Goal: Communication & Community: Answer question/provide support

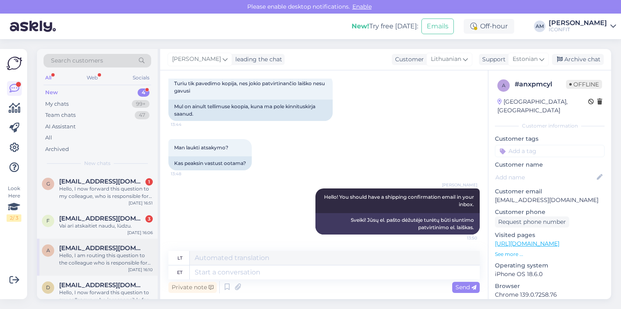
scroll to position [14, 0]
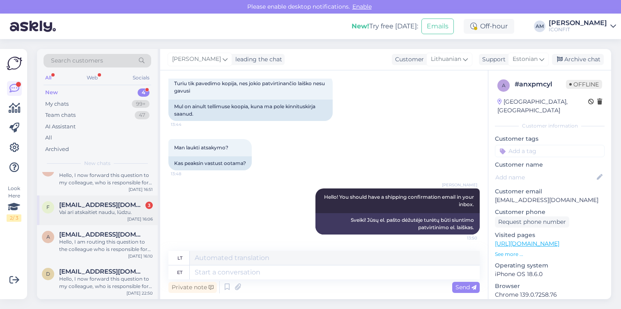
click at [82, 214] on div "[PERSON_NAME] atskaitiet naudu, lūdzu." at bounding box center [106, 211] width 94 height 7
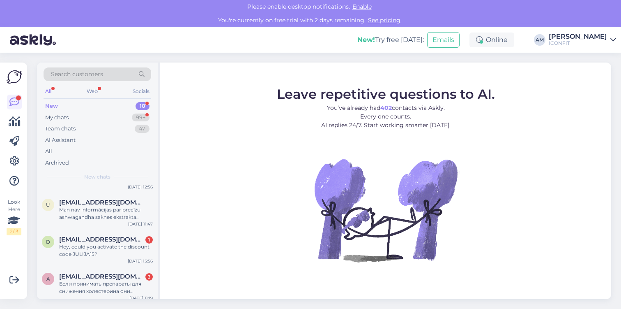
scroll to position [242, 0]
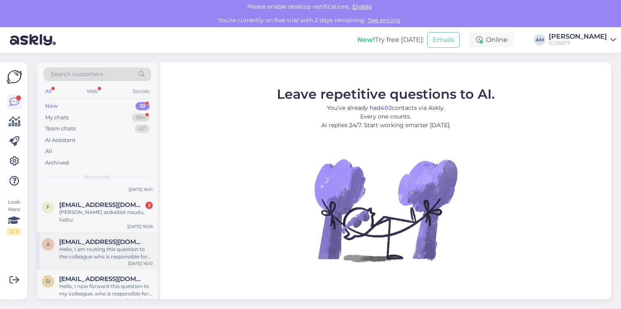
click at [85, 247] on div "Hello, I am routing this question to the colleague who is responsible for this …" at bounding box center [106, 252] width 94 height 15
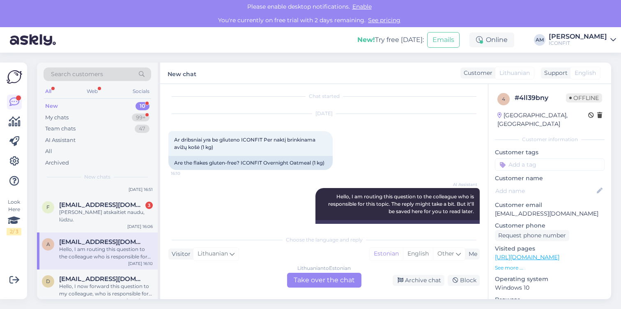
scroll to position [39, 0]
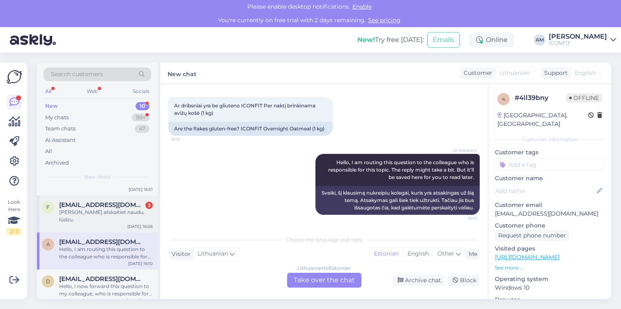
click at [103, 211] on div "[PERSON_NAME] atskaitiet naudu, lūdzu." at bounding box center [106, 215] width 94 height 15
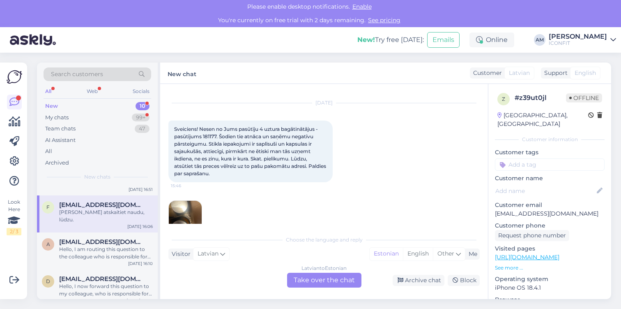
scroll to position [0, 0]
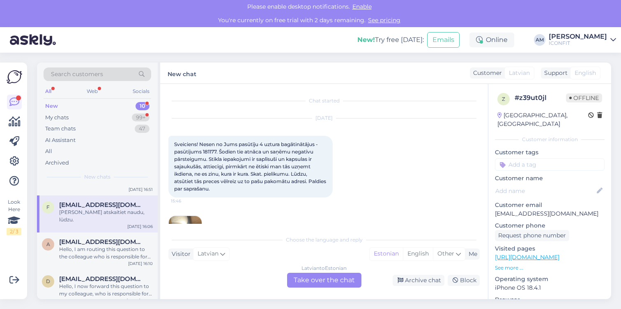
drag, startPoint x: 238, startPoint y: 190, endPoint x: 171, endPoint y: 137, distance: 84.5
click at [171, 137] on div "Sveiciens! Nesen no Jums pasūtīju 4 uztura bagātinātājus - pasūtījums 181177. Š…" at bounding box center [251, 167] width 164 height 62
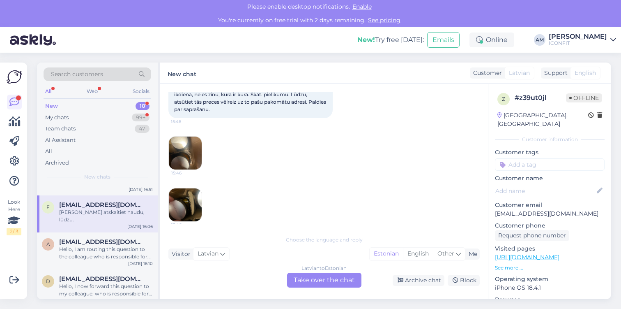
scroll to position [80, 0]
click at [177, 155] on img at bounding box center [185, 152] width 33 height 33
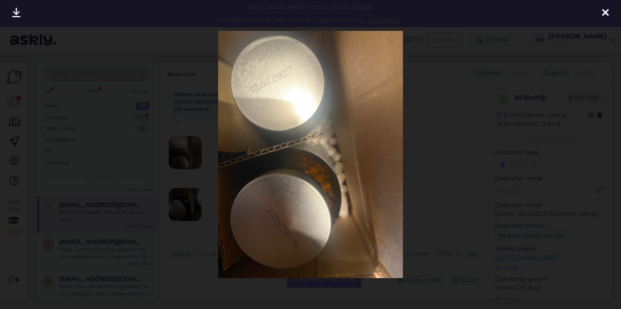
click at [412, 180] on div at bounding box center [310, 154] width 621 height 309
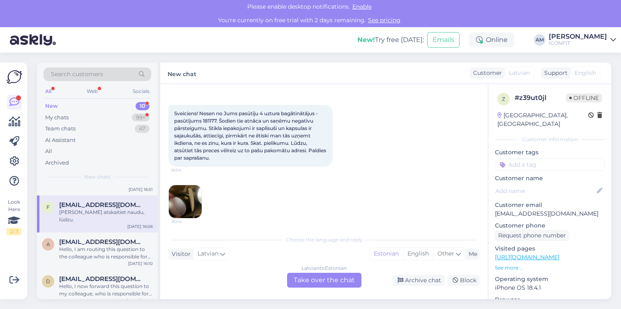
scroll to position [253, 0]
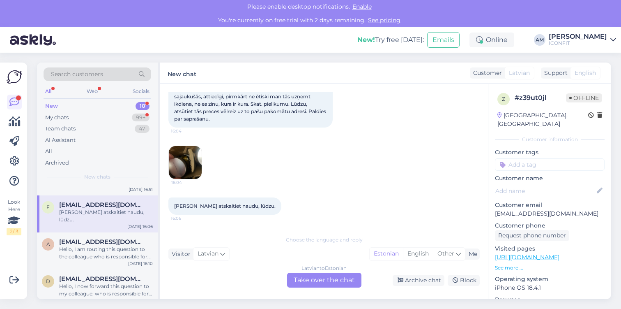
click at [314, 282] on div "[DEMOGRAPHIC_DATA] to Estonian Take over the chat" at bounding box center [324, 279] width 74 height 15
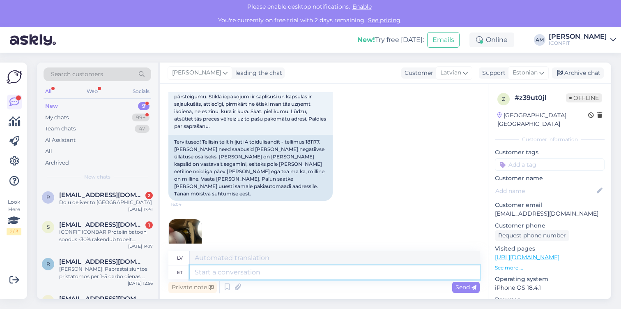
click at [267, 268] on textarea at bounding box center [335, 272] width 290 height 14
type textarea "Hello!"
type textarea "Sveiki!"
type textarea "Hello! Please c"
type textarea "Sveiki! Lūdzu"
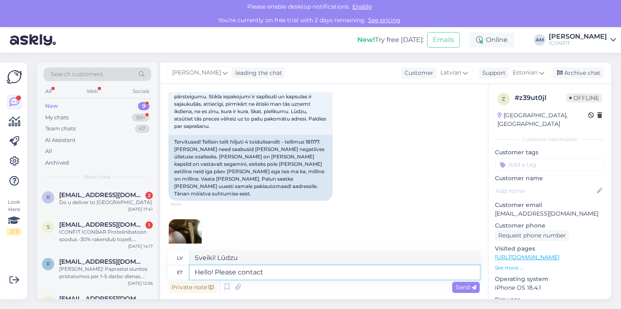
type textarea "Hello! Please contact"
type textarea "Sveiki! Lūdzu, sazinieties"
type textarea "Hello! Please contact info@"
type textarea "Sveiki! Lūdzu, sazinieties ar mums, lai uzzinātu vairāk."
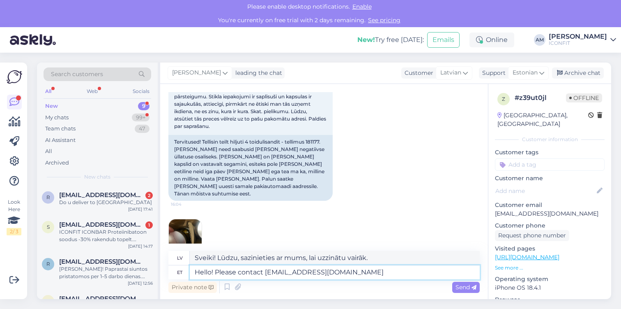
type textarea "Hello! Please contact [EMAIL_ADDRESS][DOMAIN_NAME]"
type textarea "Sveiki! Lūdzu, sazinieties ar mums pa e-pastu [EMAIL_ADDRESS][DOMAIN_NAME]"
type textarea "Hello! Please contact [EMAIL_ADDRESS][DOMAIN_NAME] with t"
type textarea "Sveiki! Lūdzu, rakstiet uz [EMAIL_ADDRESS][DOMAIN_NAME]"
type textarea "Hello! Please contact [EMAIL_ADDRESS][DOMAIN_NAME] with this i"
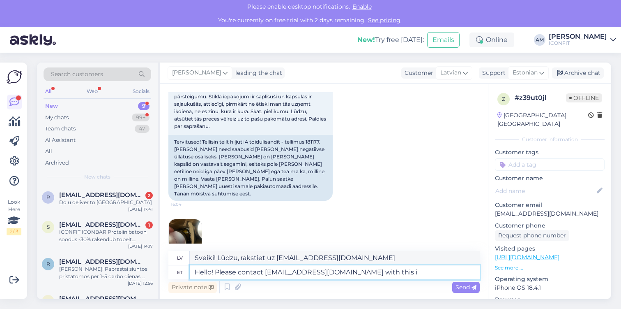
type textarea "Sveiki! Lūdzu, rakstiet uz [EMAIL_ADDRESS][DOMAIN_NAME] , ja vēlaties to izdarī…"
type textarea "Hello! Please contact [EMAIL_ADDRESS][DOMAIN_NAME] with this issue."
type textarea "Sveiki! Lūdzu, sazinieties ar [EMAIL_ADDRESS][DOMAIN_NAME] , [PERSON_NAME] ir š…"
type textarea "Hello! Please contact [EMAIL_ADDRESS][DOMAIN_NAME] with this issue."
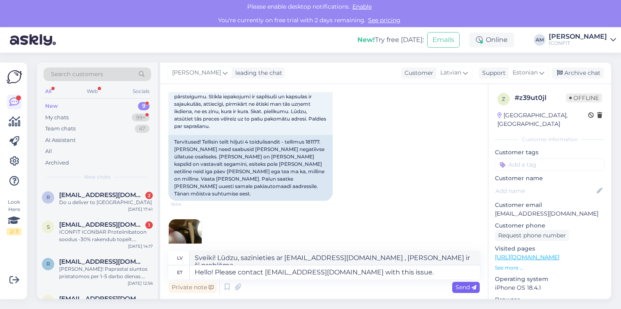
click at [460, 289] on span "Send" at bounding box center [466, 286] width 21 height 7
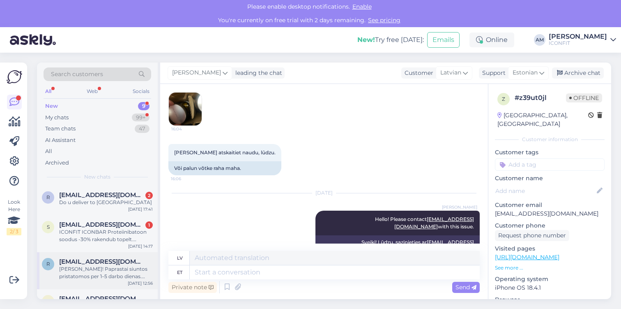
scroll to position [212, 0]
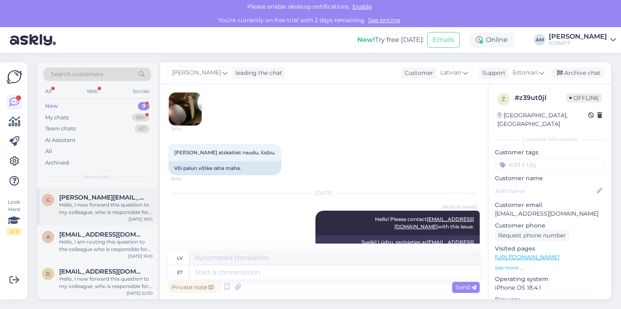
click at [82, 212] on div "Hello, I now forward this question to my colleague, who is responsible for this…" at bounding box center [106, 208] width 94 height 15
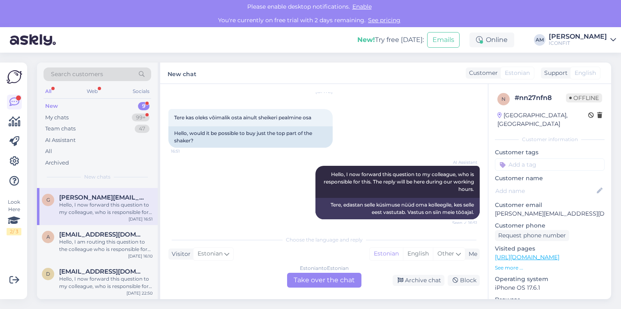
scroll to position [31, 0]
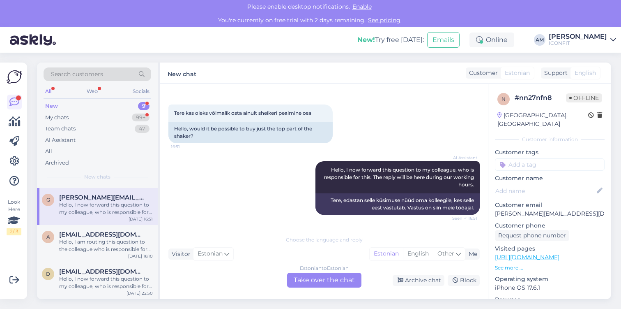
click at [326, 280] on div "Estonian to Estonian Take over the chat" at bounding box center [324, 279] width 74 height 15
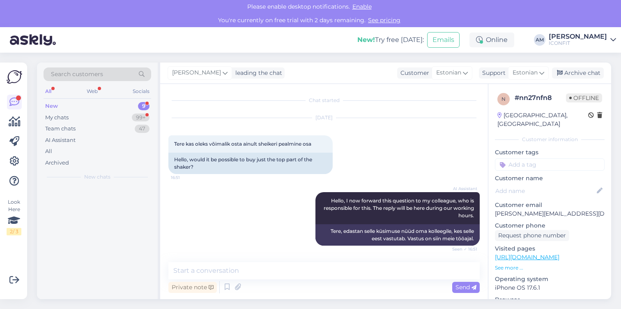
scroll to position [0, 0]
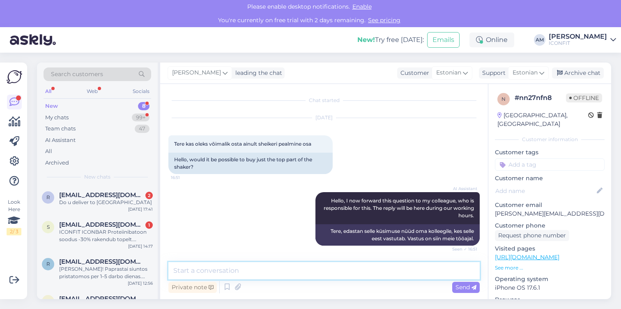
click at [267, 269] on textarea at bounding box center [325, 270] width 312 height 17
type textarea "Tere! Kahjuks shakerit osadena osta ei ole võimalik."
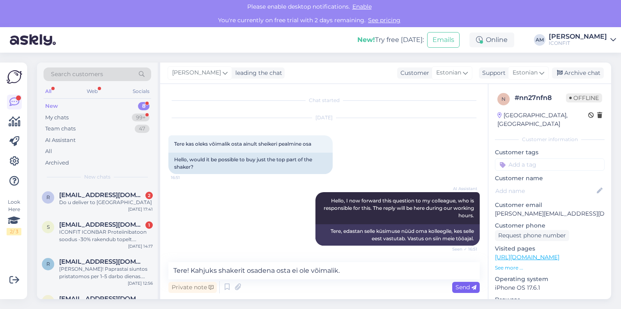
click at [467, 285] on span "Send" at bounding box center [466, 286] width 21 height 7
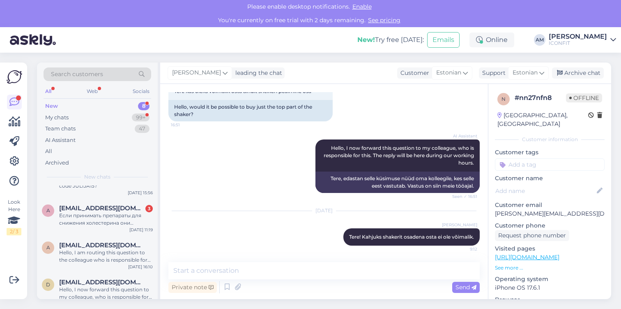
scroll to position [175, 0]
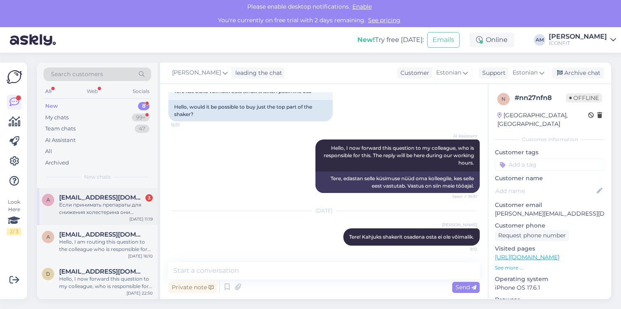
click at [82, 206] on div "Если принимать препараты для снижения холестерина они совместимы с этим порошко…" at bounding box center [106, 208] width 94 height 15
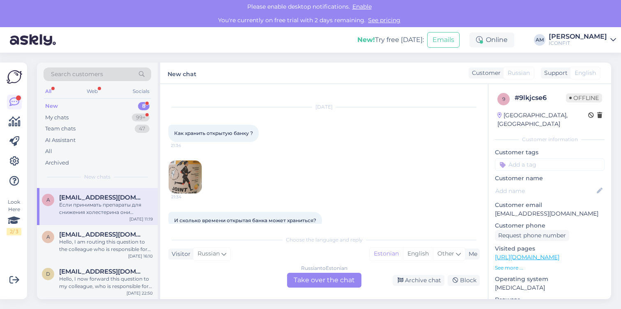
scroll to position [13, 0]
drag, startPoint x: 246, startPoint y: 129, endPoint x: 165, endPoint y: 122, distance: 81.3
click at [165, 122] on div "Chat started [DATE] Как хранить открытую банку ? 21:34 21:34 И сколько времени …" at bounding box center [324, 191] width 328 height 215
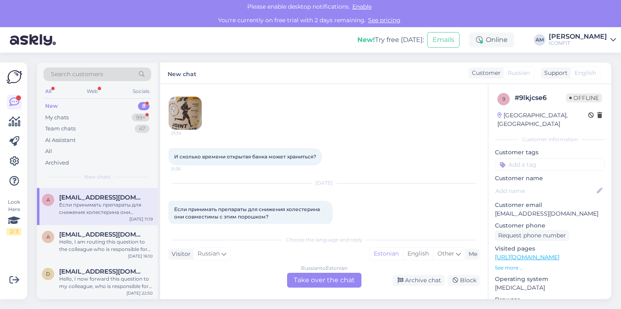
scroll to position [81, 0]
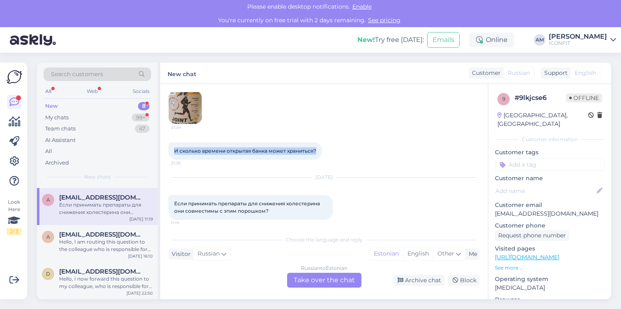
drag, startPoint x: 317, startPoint y: 148, endPoint x: 169, endPoint y: 144, distance: 148.4
click at [169, 144] on div "И сколько времени открытая банка может храниться? 21:35" at bounding box center [246, 150] width 154 height 17
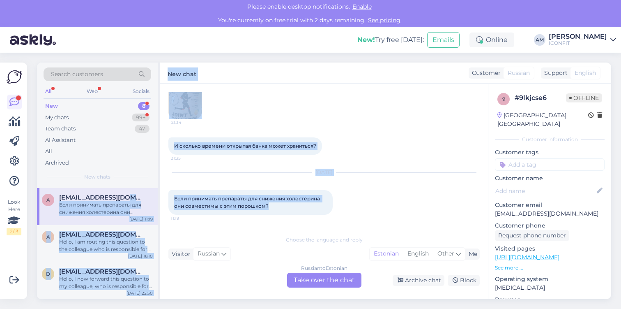
drag, startPoint x: 265, startPoint y: 206, endPoint x: 133, endPoint y: 200, distance: 132.1
click at [133, 200] on div "Search customers All Web Socials New 8 My chats 99+ Team chats 47 AI Assistant …" at bounding box center [324, 180] width 575 height 236
click at [197, 209] on div "Если принимать препараты для снижения холестерина они совместимы с этим порошко…" at bounding box center [251, 202] width 164 height 25
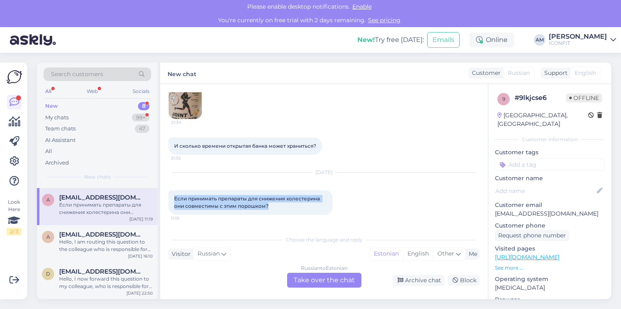
drag, startPoint x: 273, startPoint y: 204, endPoint x: 174, endPoint y: 198, distance: 98.8
click at [174, 198] on div "Если принимать препараты для снижения холестерина они совместимы с этим порошко…" at bounding box center [251, 202] width 164 height 25
click at [367, 153] on div "И сколько времени открытая банка может храниться? 21:35" at bounding box center [325, 145] width 312 height 35
click at [316, 275] on div "Russian to Estonian Take over the chat" at bounding box center [324, 279] width 74 height 15
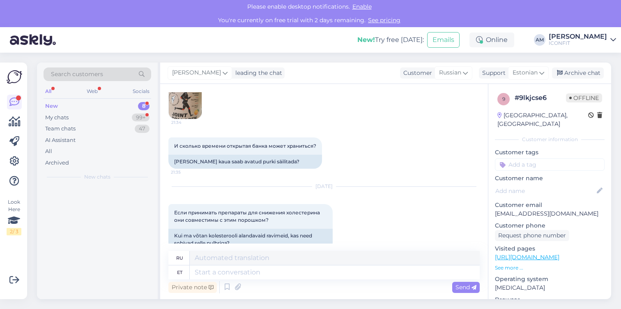
scroll to position [0, 0]
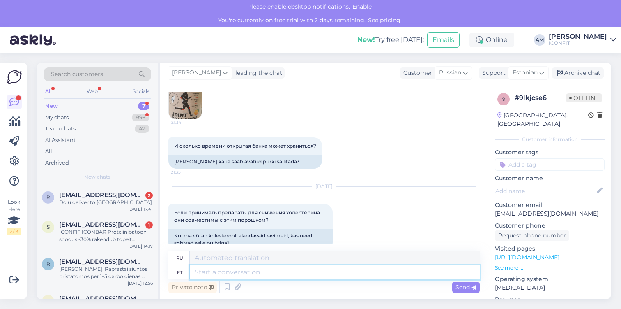
click at [234, 270] on textarea at bounding box center [335, 272] width 290 height 14
type textarea "Tere!"
type textarea "Привет!"
paste textarea "toodet tuleb säilitada kuivas, jahedas ja otsese päikesevalguse eest kaitstud k…"
type textarea "Tere! toodet tuleb säilitada kuivas, jahedas ja otsese päikesevalguse eest kait…"
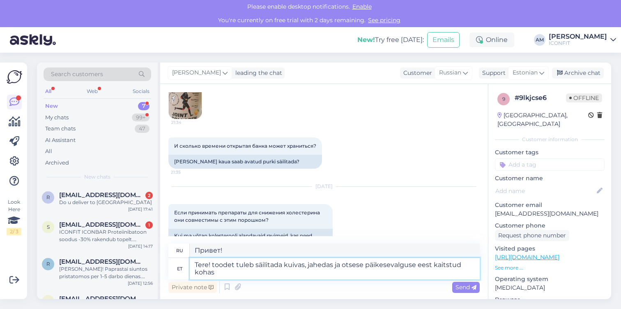
type textarea "Здравствуйте! Продукт следует хранить в сухом, прохладном месте, защищенном от …"
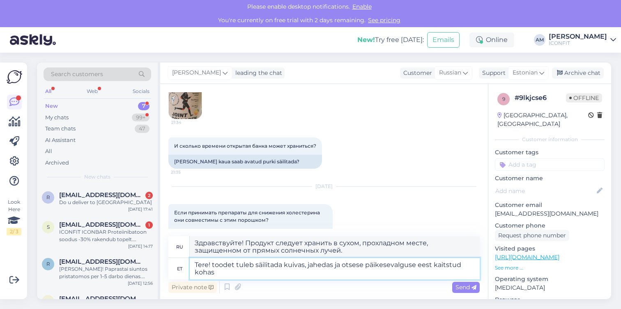
click at [214, 266] on textarea "Tere! toodet tuleb säilitada kuivas, jahedas ja otsese päikesevalguse eest kait…" at bounding box center [335, 268] width 290 height 21
drag, startPoint x: 282, startPoint y: 265, endPoint x: 256, endPoint y: 264, distance: 26.3
click at [256, 264] on textarea "Tere! Toodet tuleb säilitada kuivas, jahedas ja otsese päikesevalguse eest kait…" at bounding box center [335, 268] width 290 height 21
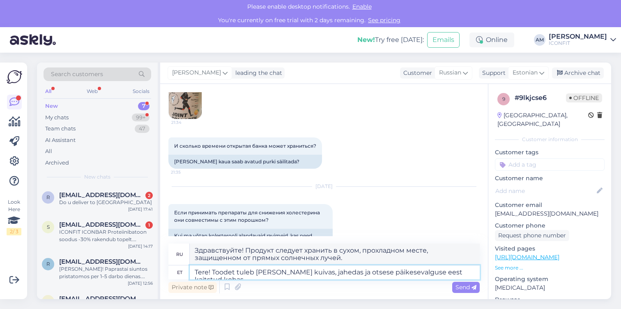
click at [350, 275] on textarea "Tere! Toodet tuleb [PERSON_NAME] kuivas, jahedas ja otsese päikesevalguse eest …" at bounding box center [335, 272] width 290 height 14
drag, startPoint x: 373, startPoint y: 272, endPoint x: 459, endPoint y: 274, distance: 86.3
click at [459, 274] on textarea "Tere! Toodet tuleb [PERSON_NAME] kuivas, jahedas ja otsese päikesevalguse eest …" at bounding box center [335, 272] width 290 height 14
click at [475, 275] on textarea "Tere! Toodet tuleb [PERSON_NAME] kuivas, jahedas ja otsese päikesevalguse eest …" at bounding box center [335, 272] width 290 height 14
type textarea "Tere! Toodet tuleb [PERSON_NAME] kuivas, jahedas ja otsese päikesevalguse eest …"
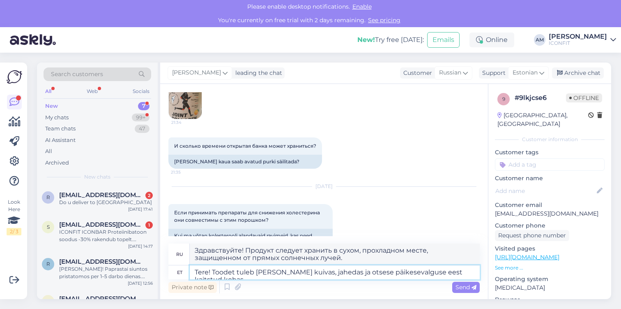
type textarea "Здравствуйте! Хранить продукт следует в сухом, прохладном месте, защищенном от …"
type textarea "Tere! Toodet tuleb [PERSON_NAME] kuivas, jahedas ja otsese päikesevalguse eest …"
click at [460, 290] on span "Send" at bounding box center [466, 286] width 21 height 7
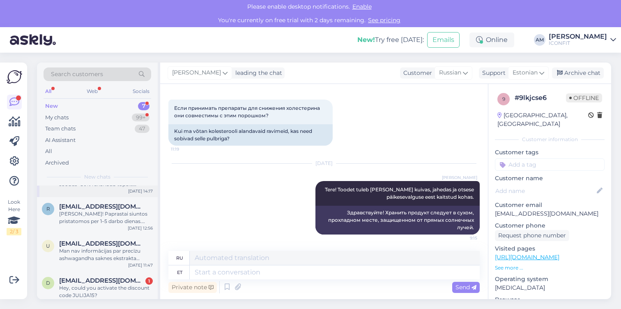
scroll to position [138, 0]
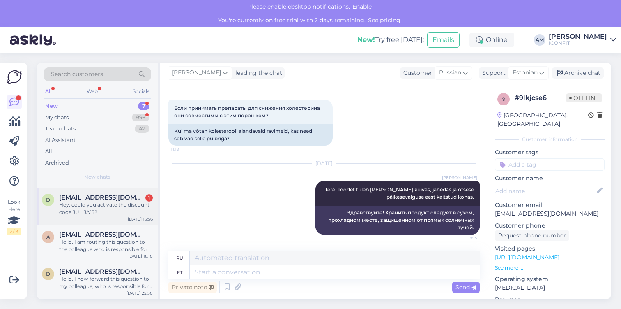
click at [85, 212] on div "Hey, could you activate the discount code JULIJA15?" at bounding box center [106, 208] width 94 height 15
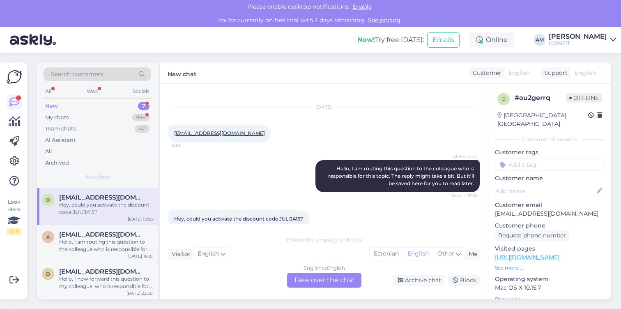
scroll to position [24, 0]
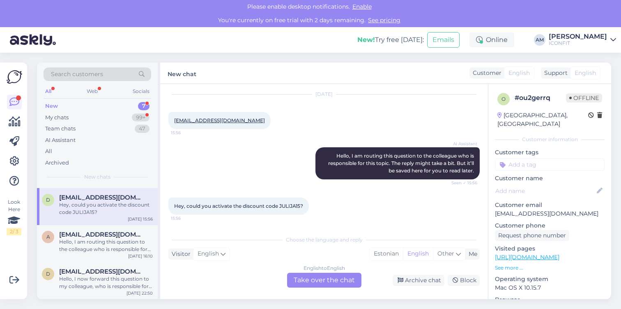
click at [326, 282] on div "English to English Take over the chat" at bounding box center [324, 279] width 74 height 15
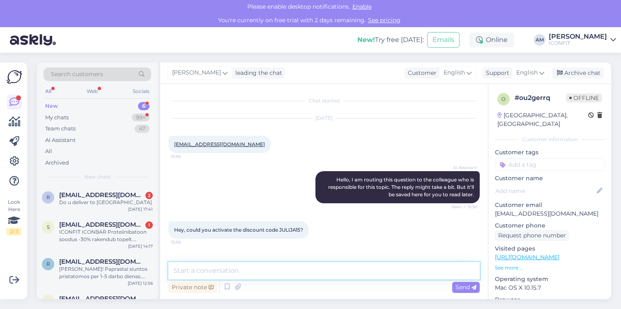
click at [255, 277] on textarea at bounding box center [325, 270] width 312 height 17
paste textarea "[PERSON_NAME] <[PERSON_NAME][EMAIL_ADDRESS][DOMAIN_NAME]>"
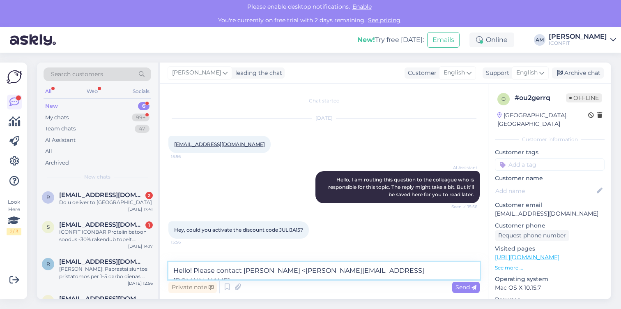
drag, startPoint x: 309, startPoint y: 268, endPoint x: 245, endPoint y: 267, distance: 64.5
click at [245, 267] on textarea "Hello! Please contact [PERSON_NAME] <[PERSON_NAME][EMAIL_ADDRESS][DOMAIN_NAME]>" at bounding box center [325, 270] width 312 height 17
click at [346, 269] on textarea "Hello! Please contact [PERSON_NAME][EMAIL_ADDRESS][DOMAIN_NAME]>" at bounding box center [325, 270] width 312 height 17
type textarea "Hello! Please contact [PERSON_NAME][EMAIL_ADDRESS][DOMAIN_NAME] regarding disco…"
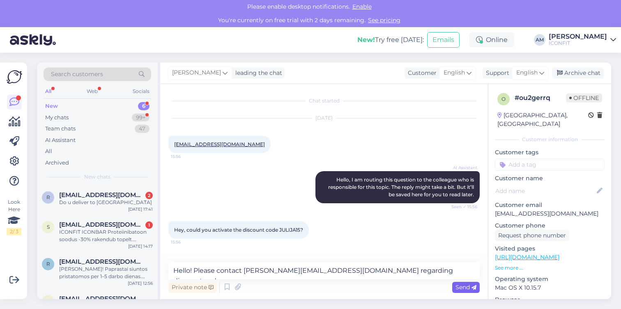
click at [471, 284] on span "Send" at bounding box center [466, 286] width 21 height 7
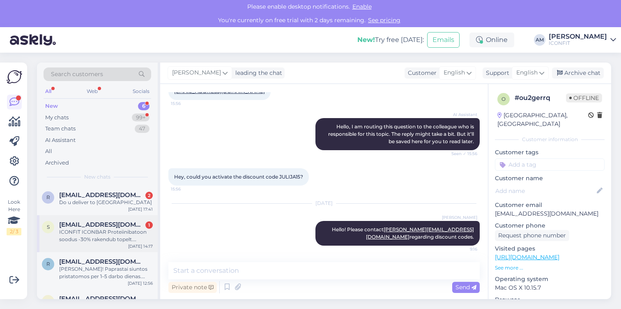
scroll to position [101, 0]
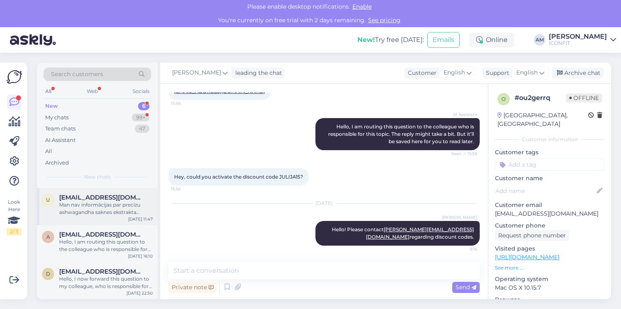
click at [90, 204] on div "Man nav informācijas par precīzu ashwagandha saknes ekstrakta daudzumu miligram…" at bounding box center [106, 208] width 94 height 15
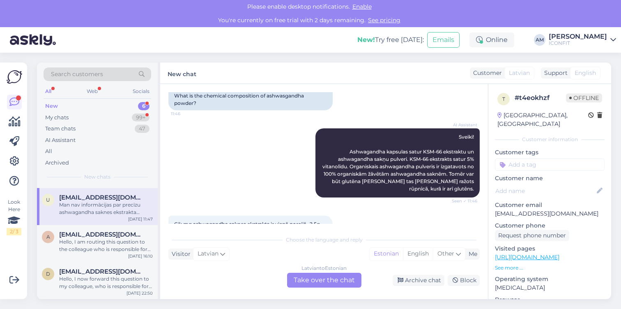
scroll to position [169, 0]
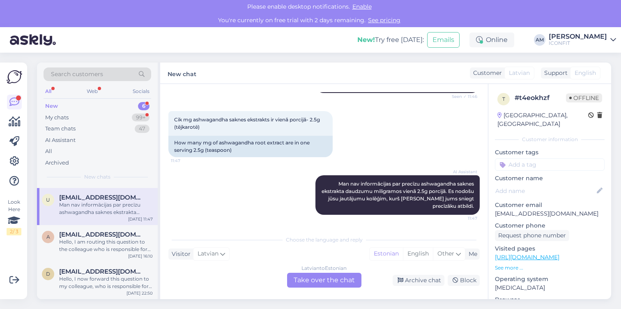
click at [323, 286] on div "[DEMOGRAPHIC_DATA] to Estonian Take over the chat" at bounding box center [324, 279] width 74 height 15
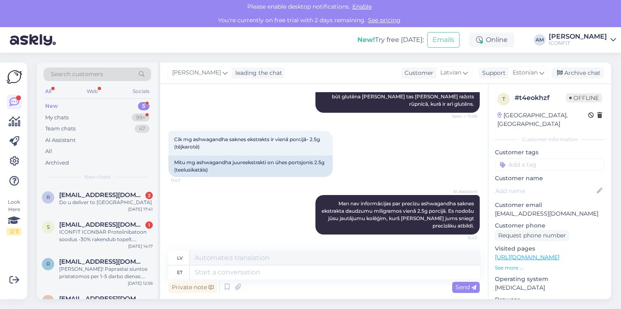
scroll to position [64, 0]
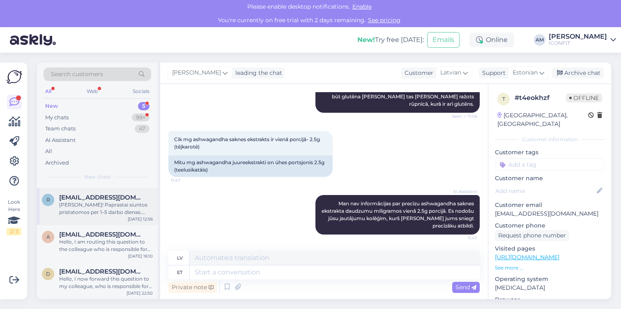
click at [84, 212] on div "[PERSON_NAME]! Paprastai siuntos pristatomos per 1–5 darbo dienas. Sekimo nuoro…" at bounding box center [106, 208] width 94 height 15
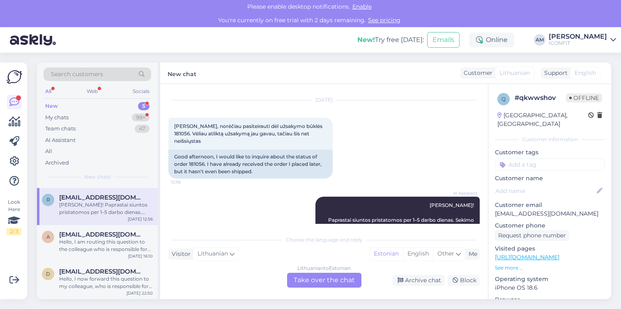
scroll to position [16, 0]
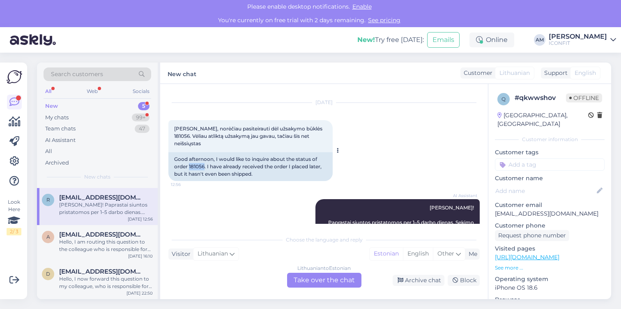
drag, startPoint x: 189, startPoint y: 166, endPoint x: 205, endPoint y: 165, distance: 15.6
click at [205, 165] on div "Good afternoon, I would like to inquire about the status of order 181056. I hav…" at bounding box center [251, 166] width 164 height 29
copy div "181056"
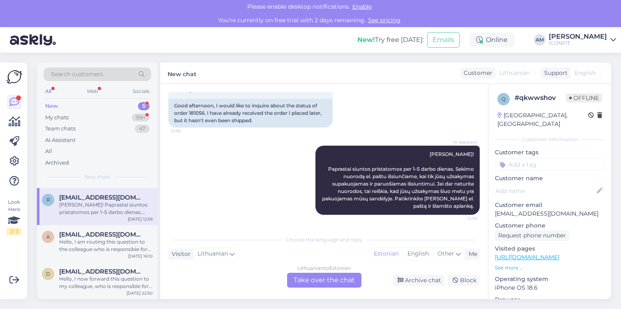
click at [311, 282] on div "Lithuanian to Estonian Take over the chat" at bounding box center [324, 279] width 74 height 15
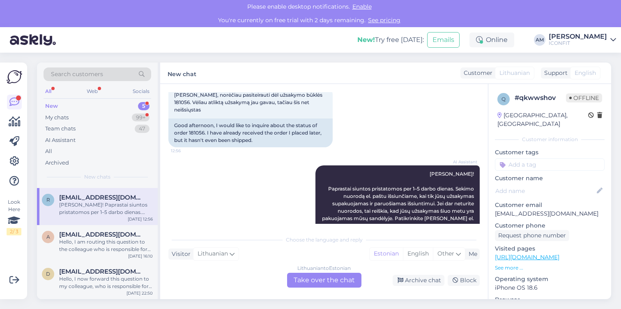
scroll to position [0, 0]
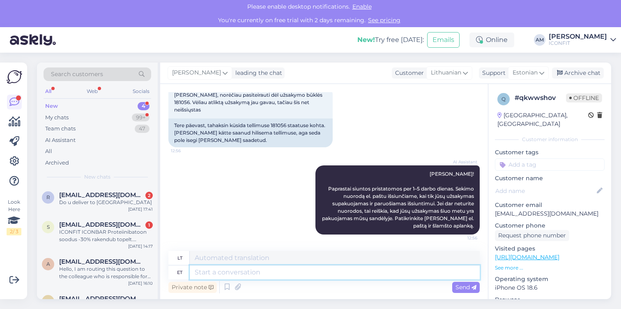
click at [281, 276] on textarea at bounding box center [335, 272] width 290 height 14
type textarea "Hello!"
type textarea "Sveiki!"
type textarea "Hello! Yo"
type textarea "Sveiki! Taip"
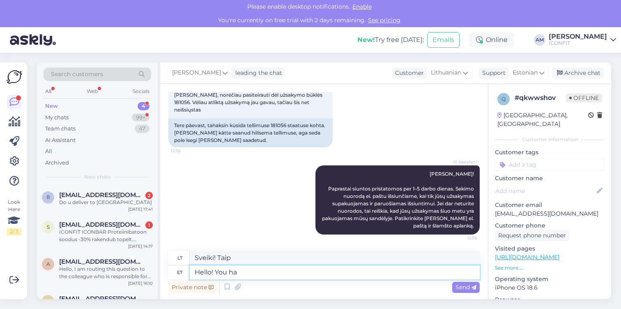
type textarea "Hello! You hav"
type textarea "Sveiki! Tu"
type textarea "Hello! You have b"
type textarea "Sveiki! Jūs turite"
type textarea "Hello! You have been"
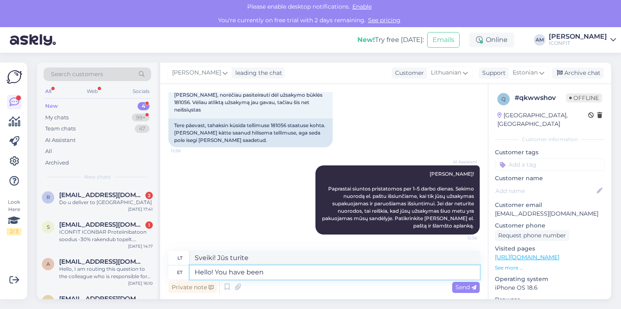
type textarea "Sveiki! Jūs buvote"
type textarea "Hello! You have been sent a s"
type textarea "Sveiki! Jums buvo išsiųstas el."
type textarea "Hello! You have been sent a shipping co"
type textarea "Sveiki! Jūs išsiuntėte siuntą"
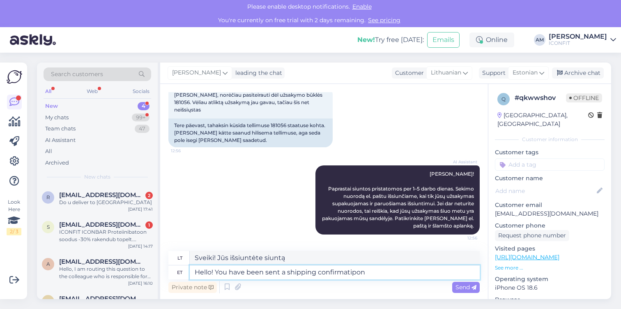
type textarea "Hello! You have been sent a shipping confirmatipon"
type textarea "Sveiki! Jums buvo išsiųstas siuntimo patvirtinimas"
type textarea "Hello! You have been sent a shipping confirmation email so"
type textarea "Sveiki! Jums buvo išsiųstas siuntimo patvirtinimo el. laiškas"
type textarea "Hello! You have been sent a shipping confirmation email so th"
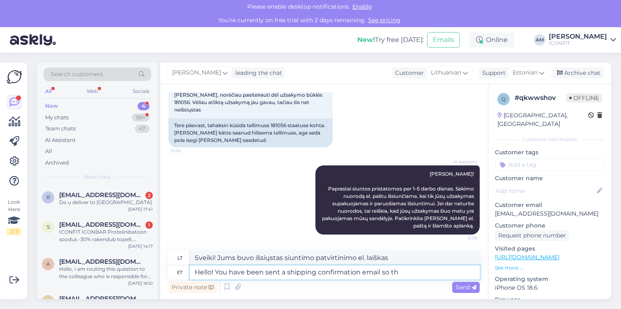
type textarea "Sveiki! Jums buvo išsiųstas siuntimo patvirtinimo el. laiškas."
type textarea "Hello! You have been sent a shipping confirmation email so the p"
type textarea "Sveiki! Jums buvo išsiųstas siuntimo patvirtinimo el. laiškas, todėl"
type textarea "Hello! You have been sent a shipping confirmation email so the package sh"
type textarea "Sveiki! Jums buvo išsiųstas siuntimo patvirtinimo el. laiškas, todėl siuntinys"
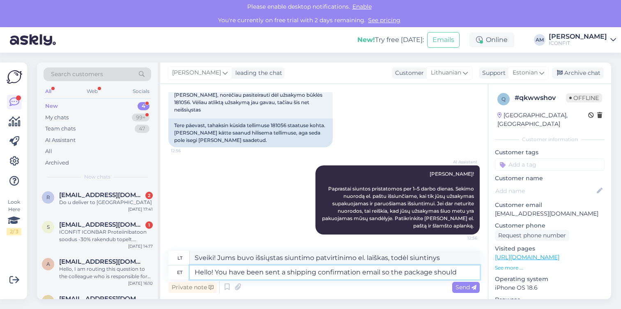
type textarea "Hello! You have been sent a shipping confirmation email so the package should e"
type textarea "Sveiki! Jums buvo išsiųstas siuntimo patvirtinimo el. laiškas, todėl siuntinys …"
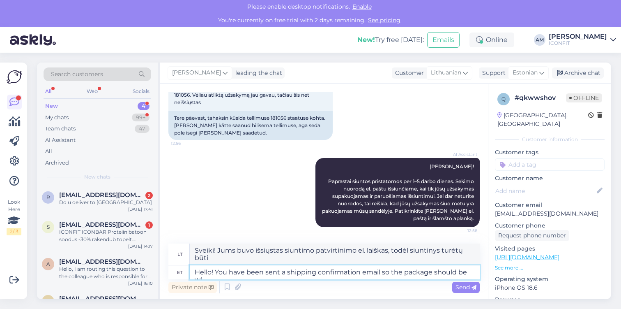
scroll to position [64, 0]
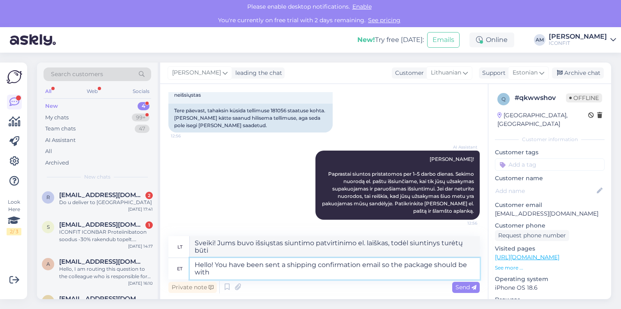
type textarea "Hello! You have been sent a shipping confirmation email so the package should b…"
type textarea "Sveiki! Jums buvo išsiųstas siuntimo patvirtinimo el. laiškas, todėl siuntinys …"
type textarea "Hello! You have been sent a shipping confirmation email so the package should b…"
type textarea "Sveiki! Jums buvo išsiųstas siuntimo patvirtinimo el. laiškas, tad siuntinys tu…"
type textarea "Hello! You have been sent a shipping confirmation email so the package should b…"
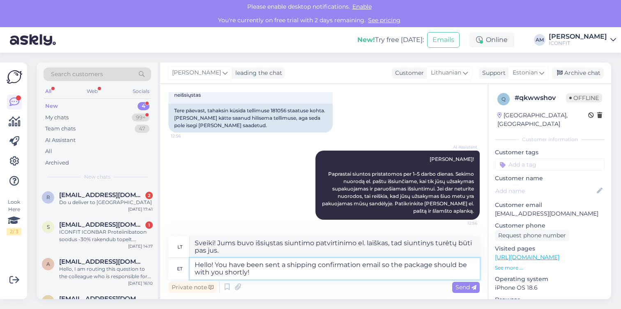
type textarea "Sveiki! Jums buvo išsiųstas siuntimo patvirtinimo el. laiškas, tad siuntinys tu…"
type textarea "Hello! You have been sent a shipping confirmation email so the package should b…"
click at [458, 285] on span "Send" at bounding box center [466, 286] width 21 height 7
type textarea "Sveiki! Jums buvo išsiųstas siuntimo patvirtinimo el. laiškas, tad siuntinys tu…"
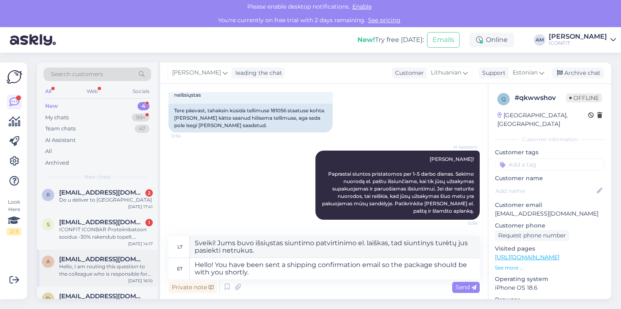
scroll to position [0, 0]
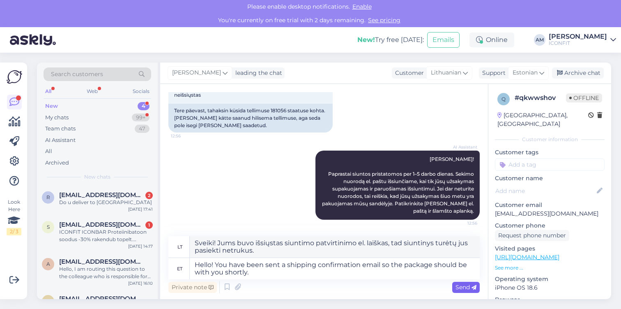
click at [459, 288] on span "Send" at bounding box center [466, 286] width 21 height 7
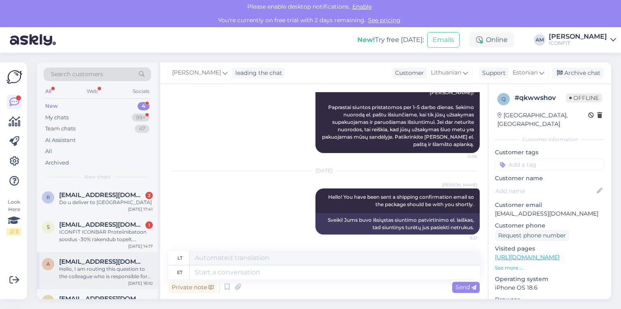
scroll to position [27, 0]
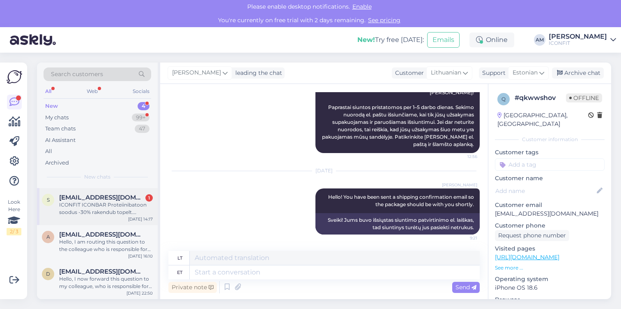
click at [86, 205] on div "ICONFIT ICONBAR Proteiinibatoon soodus -30% rakendub topelt. Kõigepealt on -30%…" at bounding box center [106, 208] width 94 height 15
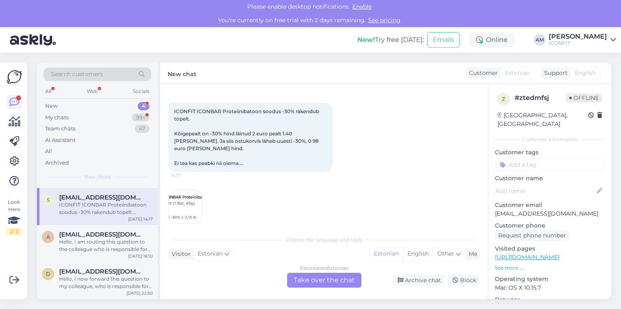
scroll to position [35, 0]
click at [178, 192] on img at bounding box center [185, 205] width 33 height 33
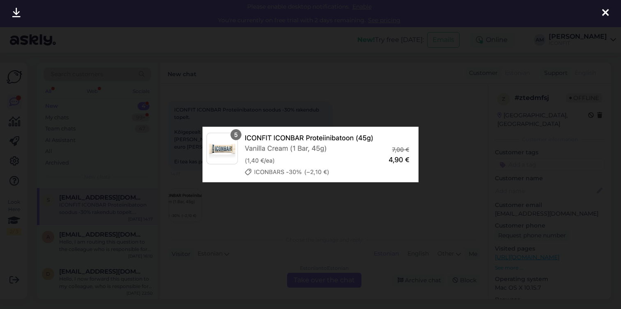
click at [187, 200] on div at bounding box center [310, 154] width 621 height 309
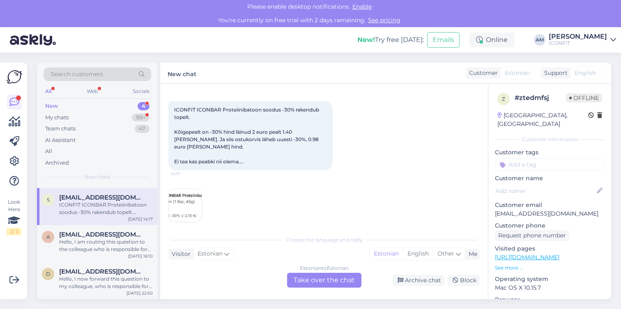
click at [177, 200] on img at bounding box center [185, 205] width 33 height 33
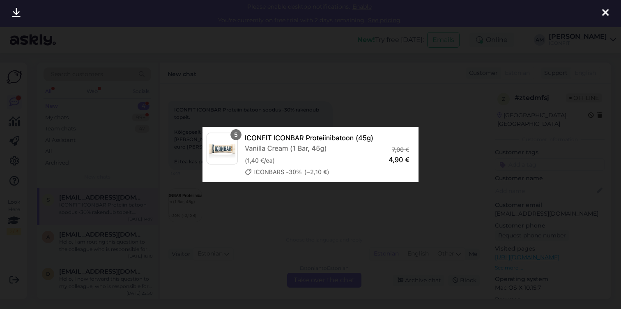
click at [232, 215] on div at bounding box center [310, 154] width 621 height 309
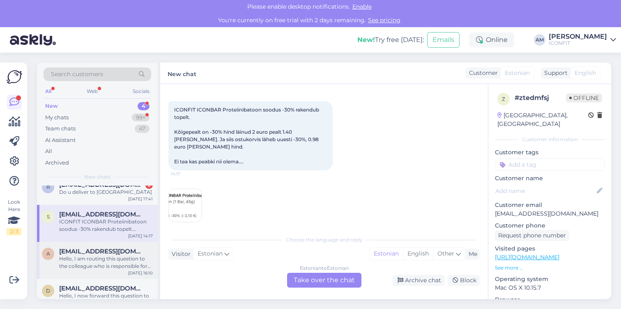
scroll to position [0, 0]
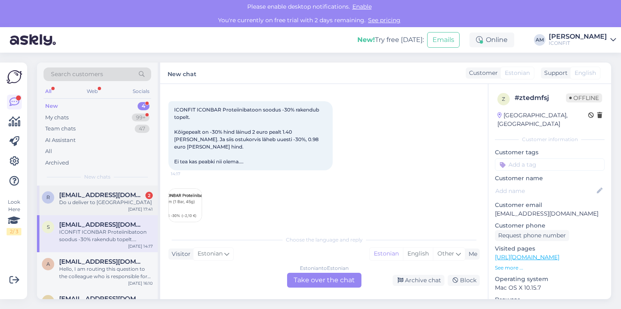
click at [111, 212] on div "r [EMAIL_ADDRESS][DOMAIN_NAME] 2 Do u deliver to [GEOGRAPHIC_DATA] [DATE] 17:41" at bounding box center [97, 200] width 121 height 30
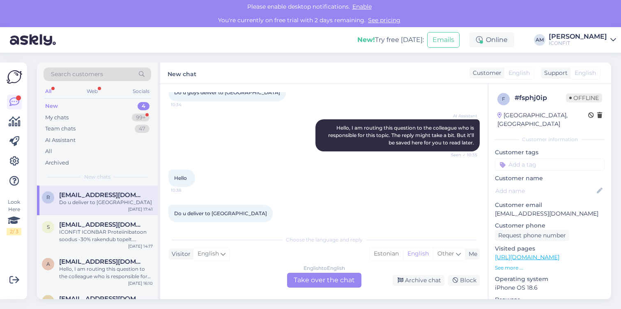
scroll to position [59, 0]
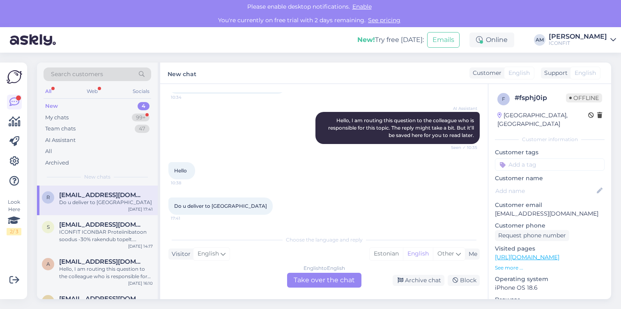
click at [311, 274] on div "English to English Take over the chat" at bounding box center [324, 279] width 74 height 15
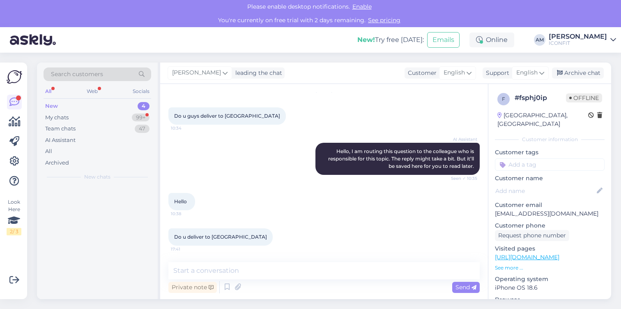
scroll to position [28, 0]
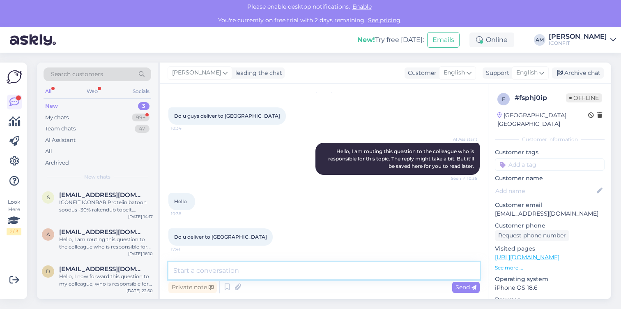
click at [245, 269] on textarea at bounding box center [325, 270] width 312 height 17
type textarea "Hello! Yes!"
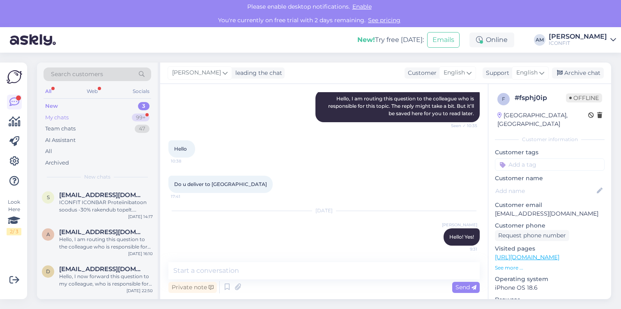
click at [88, 121] on div "My chats 99+" at bounding box center [98, 118] width 108 height 12
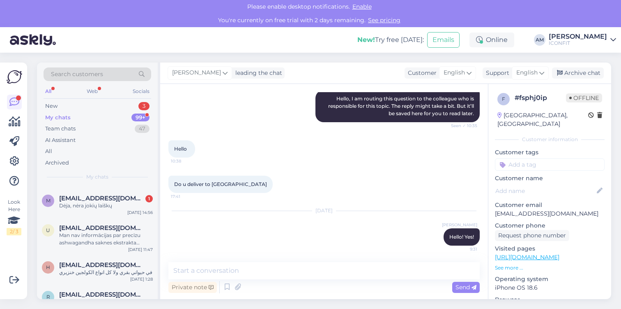
scroll to position [219, 0]
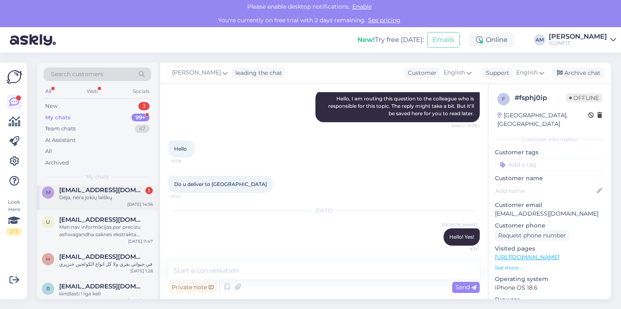
click at [76, 198] on div "Dėja, nėra jokių laiškų" at bounding box center [106, 197] width 94 height 7
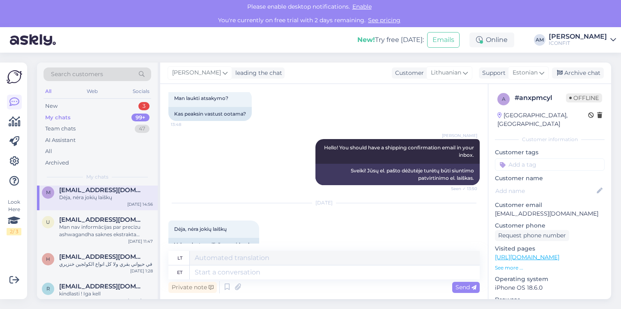
scroll to position [308, 0]
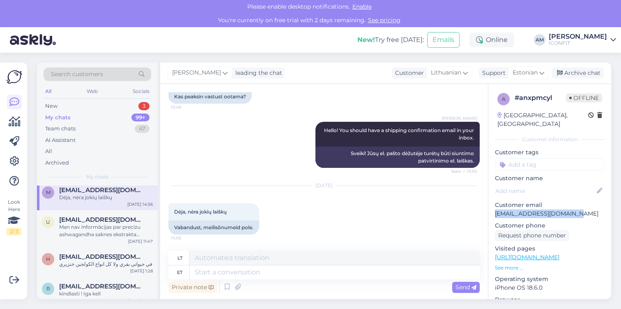
drag, startPoint x: 582, startPoint y: 204, endPoint x: 494, endPoint y: 208, distance: 87.6
click at [494, 208] on div "a # anxpmcyl Offline [GEOGRAPHIC_DATA], [GEOGRAPHIC_DATA] Customer information …" at bounding box center [550, 257] width 123 height 346
copy p "[EMAIL_ADDRESS][DOMAIN_NAME]"
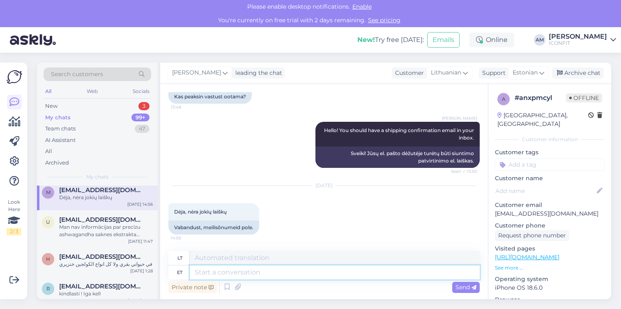
click at [252, 273] on textarea at bounding box center [335, 272] width 290 height 14
type textarea "Hello"
type textarea "Sveiki"
type textarea "Hello!"
type textarea "Sveiki!"
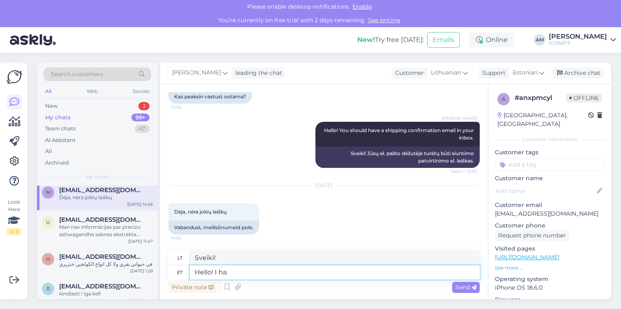
type textarea "Hello! I hav"
type textarea "Sveiki! Aš"
type textarea "Hello! I have"
type textarea "Sveiki! Aš turiu"
type textarea "Hello! I have resent"
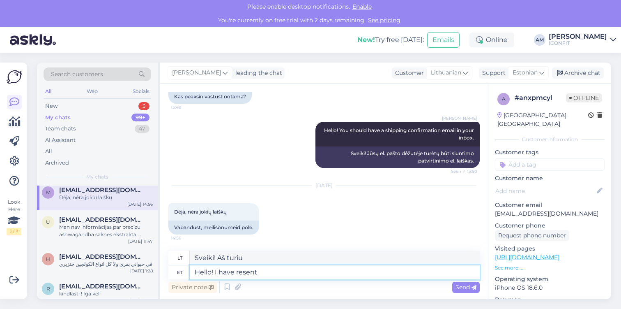
type textarea "Sveiki! Aš pasipiktinau"
type textarea "Hello! I have resent the"
type textarea "Sveiki! Aš pasipiktinau dėl"
type textarea "Hello! I have resent the shipping confi"
type textarea "Sveiki! Man nepatinka siuntimas"
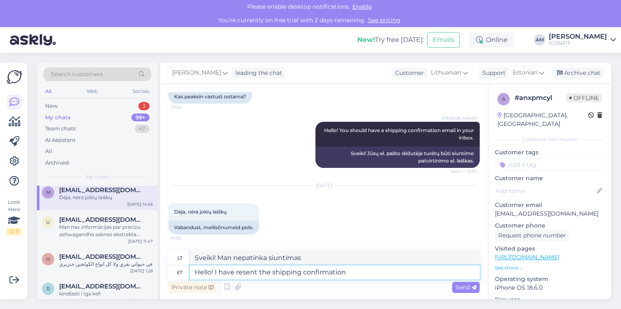
type textarea "Hello! I have resent the shipping confirmation e"
type textarea "Sveiki! Aš nepatenkintas siuntimo patvirtinimu"
type textarea "Hello! I have resent the shipping confirmation email"
type textarea "Sveiki! Aš dar kartą išsiunčiau siuntimo patvirtinimo el. laišką"
type textarea "Hello! I have resent the shipping confirmation email."
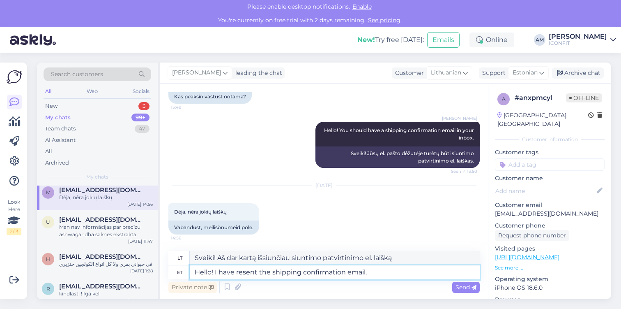
type textarea "Sveiki! Dar kartą išsiunčiau siuntimo patvirtinimo el. laišką."
type textarea "Hello! I have resent the shipping confirmation email. Please a"
type textarea "Sveiki! Pakartotinai išsiunčiau siuntimo patvirtinimo el. laišką. Prašau a"
type textarea "Hello! I have resent the shipping confirmation email. Please also ch"
type textarea "Sveiki! Dar kartą išsiunčiau siuntimo patvirtinimo el. laišką. Taip pat prašau"
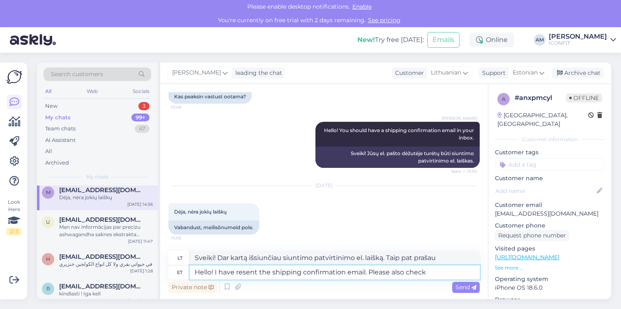
type textarea "Hello! I have resent the shipping confirmation email. Please also check y"
type textarea "Sveiki! Pakartotinai išsiunčiau siuntimo patvirtinimo el. laišką. Taip pat pati…"
type textarea "Hello! I have resent the shipping confirmation email. Please also check your sp"
type textarea "Sveiki! Pakartotinai išsiunčiau siuntimo patvirtinimo el. laišką. Taip pat pati…"
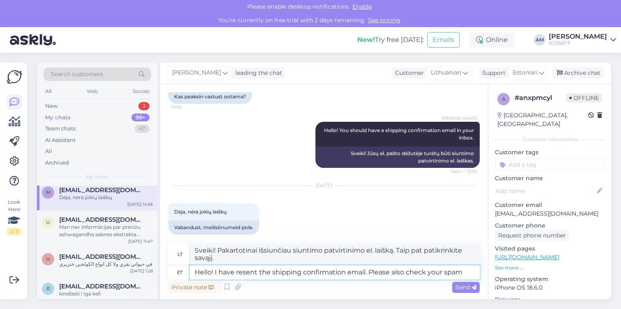
type textarea "Hello! I have resent the shipping confirmation email. Please also check your sp…"
type textarea "Sveiki! Pakartotinai išsiunčiau siuntimo patvirtinimo el. laišką. Taip pat pati…"
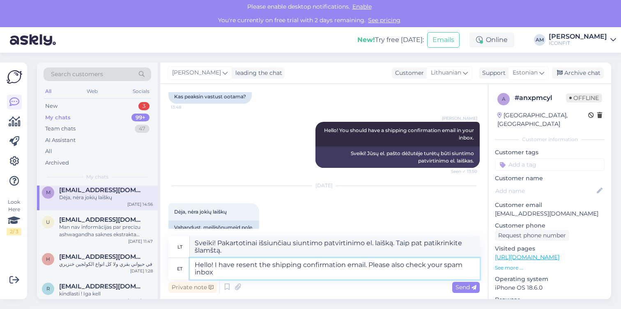
type textarea "Hello! I have resent the shipping confirmation email. Please also check your sp…"
type textarea "Sveiki! Pakartotinai išsiunčiau siuntimo patvirtinimo el. laišką. Taip pat pati…"
type textarea "Hello! I have resent the shipping confirmation email. Please also check your sp…"
type textarea "Sveiki! Pakartotinai išsiunčiau siuntimo patvirtinimo el. laišką. Taip pat praš…"
type textarea "Hello! I have resent the shipping confirmation email. Please also check your sp…"
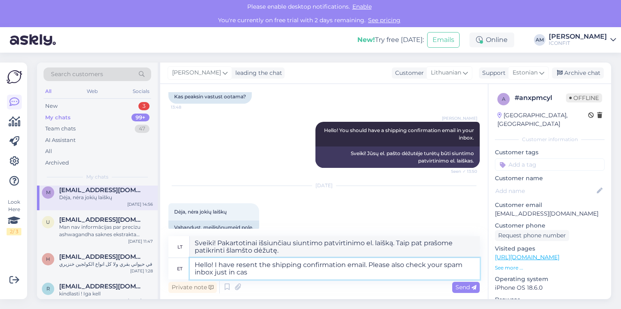
type textarea "Sveiki! Pakartotinai išsiunčiau siuntimo patvirtinimo el. laišką. Taip pat pati…"
type textarea "Hello! I have resent the shipping confirmation email. Please also check your sp…"
type textarea "Sveiki! Pakartotinai išsiunčiau siuntimo patvirtinimo el. laišką. Taip pat pati…"
type textarea "Hello! I have resent the shipping confirmation email. Please also check your sp…"
click at [462, 290] on span "Send" at bounding box center [466, 286] width 21 height 7
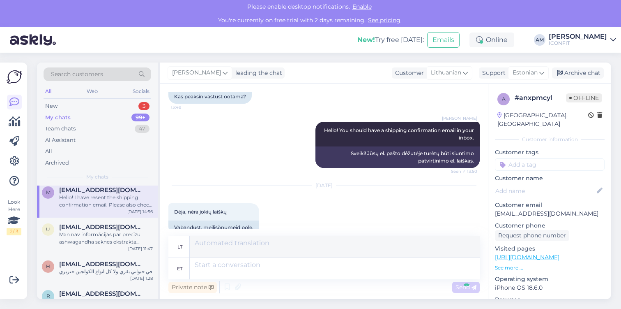
scroll to position [397, 0]
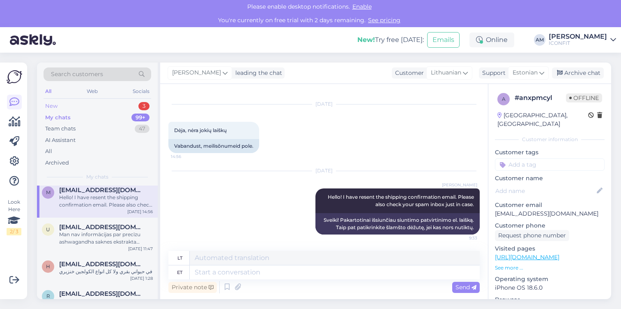
click at [121, 100] on div "New 3" at bounding box center [98, 106] width 108 height 12
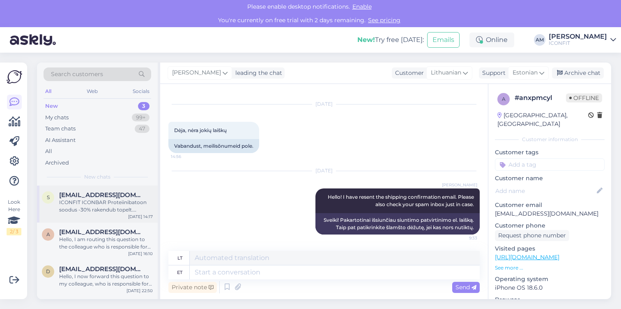
click at [123, 214] on div "s [EMAIL_ADDRESS][DOMAIN_NAME] ICONFIT ICONBAR Proteiinibatoon soodus -30% rake…" at bounding box center [97, 203] width 121 height 37
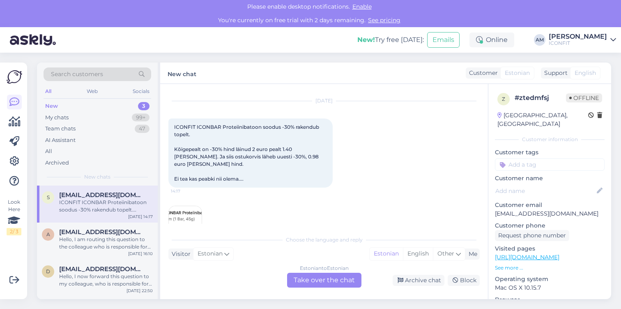
click at [325, 288] on div "Chat started [DATE] ICONFIT ICONBAR Proteiinibatoon soodus -30% rakendub topelt…" at bounding box center [324, 191] width 328 height 215
click at [327, 282] on div "Estonian to Estonian Take over the chat" at bounding box center [324, 279] width 74 height 15
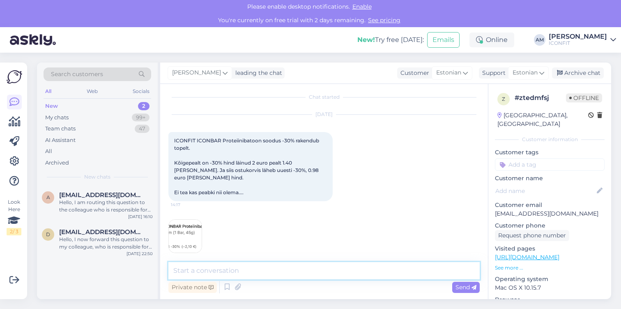
click at [273, 276] on textarea at bounding box center [325, 270] width 312 height 17
click at [230, 272] on textarea "Tere! Aitäh teada andmast, vaatame üle." at bounding box center [325, 270] width 312 height 17
click at [253, 270] on textarea "Tere! Aitäh teadaandmast, vaatame üle." at bounding box center [325, 270] width 312 height 17
click at [230, 269] on textarea "Tere! Aitäh teadaandmast, vaatame üle." at bounding box center [325, 270] width 312 height 17
click at [304, 270] on textarea "Tere! Aitäh teada andmast, vaatame üle." at bounding box center [325, 270] width 312 height 17
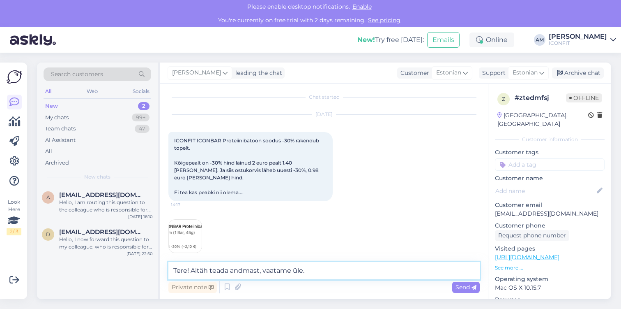
type textarea "Tere! Aitäh teada andmast, vaatame üle."
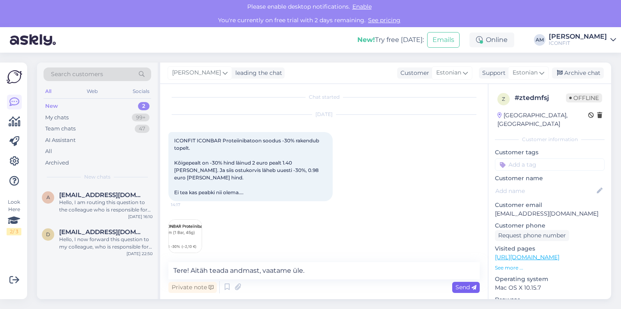
click at [457, 284] on span "Send" at bounding box center [466, 286] width 21 height 7
